Goal: Transaction & Acquisition: Purchase product/service

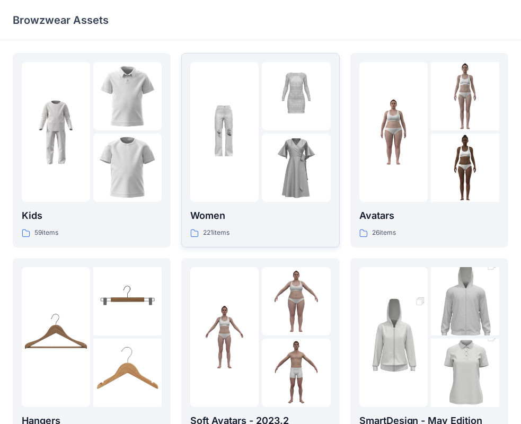
click at [225, 216] on p "Women" at bounding box center [260, 215] width 140 height 15
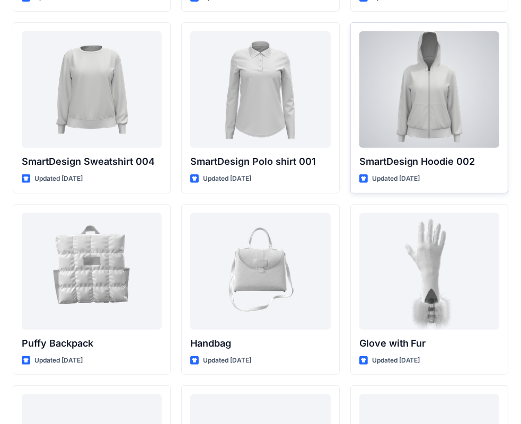
scroll to position [8239, 0]
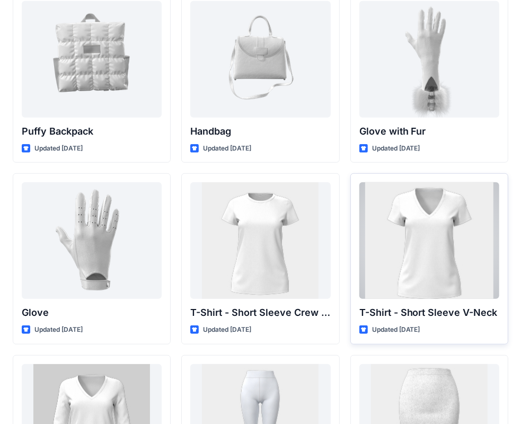
click at [431, 220] on div at bounding box center [430, 240] width 140 height 117
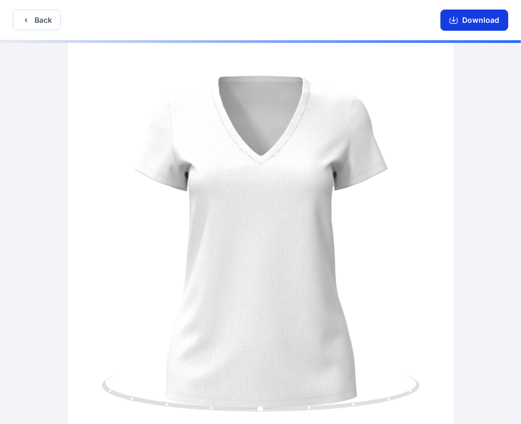
click at [451, 18] on icon "button" at bounding box center [454, 20] width 8 height 8
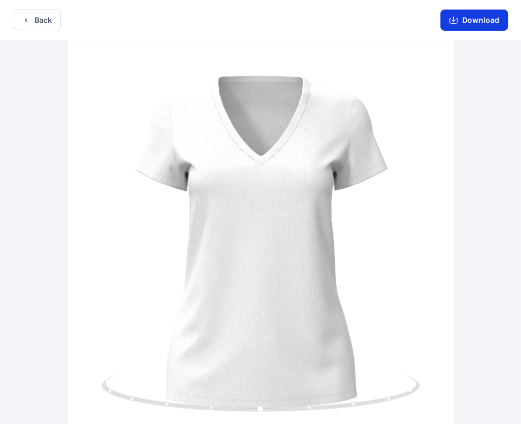
click at [454, 20] on icon "button" at bounding box center [454, 20] width 8 height 8
